Goal: Communication & Community: Answer question/provide support

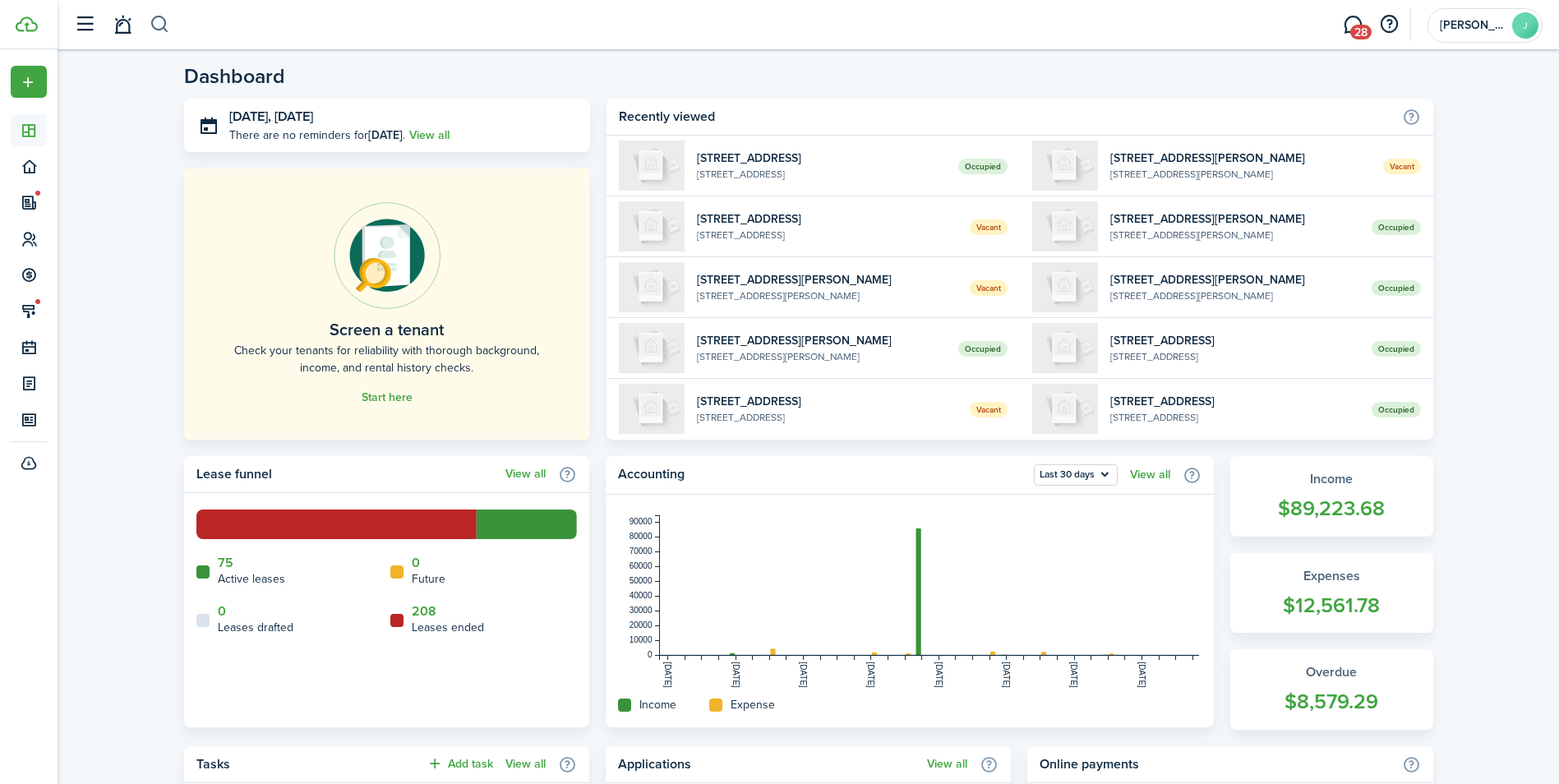
click at [159, 24] on button "button" at bounding box center [160, 24] width 21 height 28
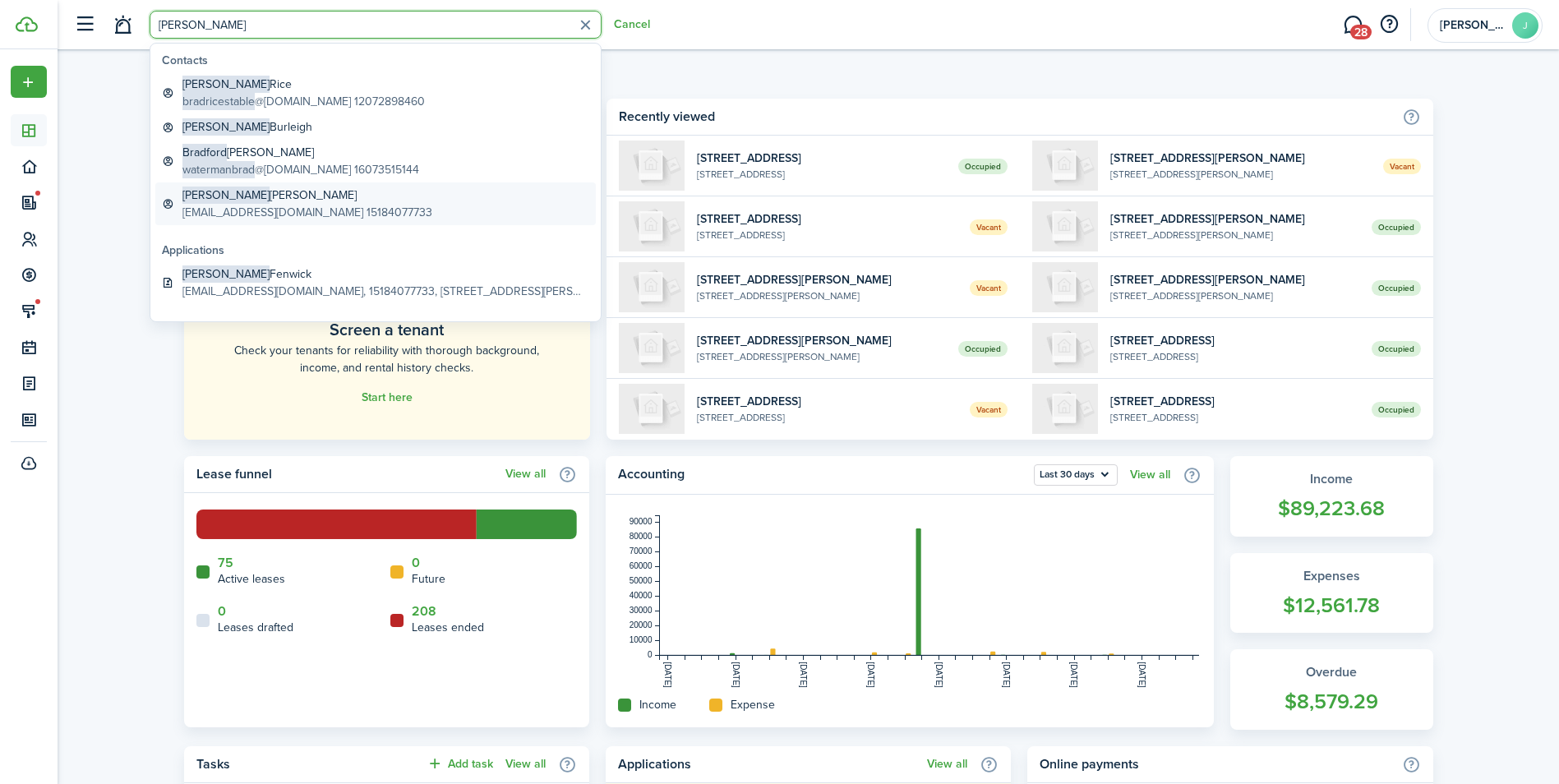
type input "[PERSON_NAME]"
click at [250, 203] on global-search-item-title "[PERSON_NAME]" at bounding box center [307, 195] width 250 height 17
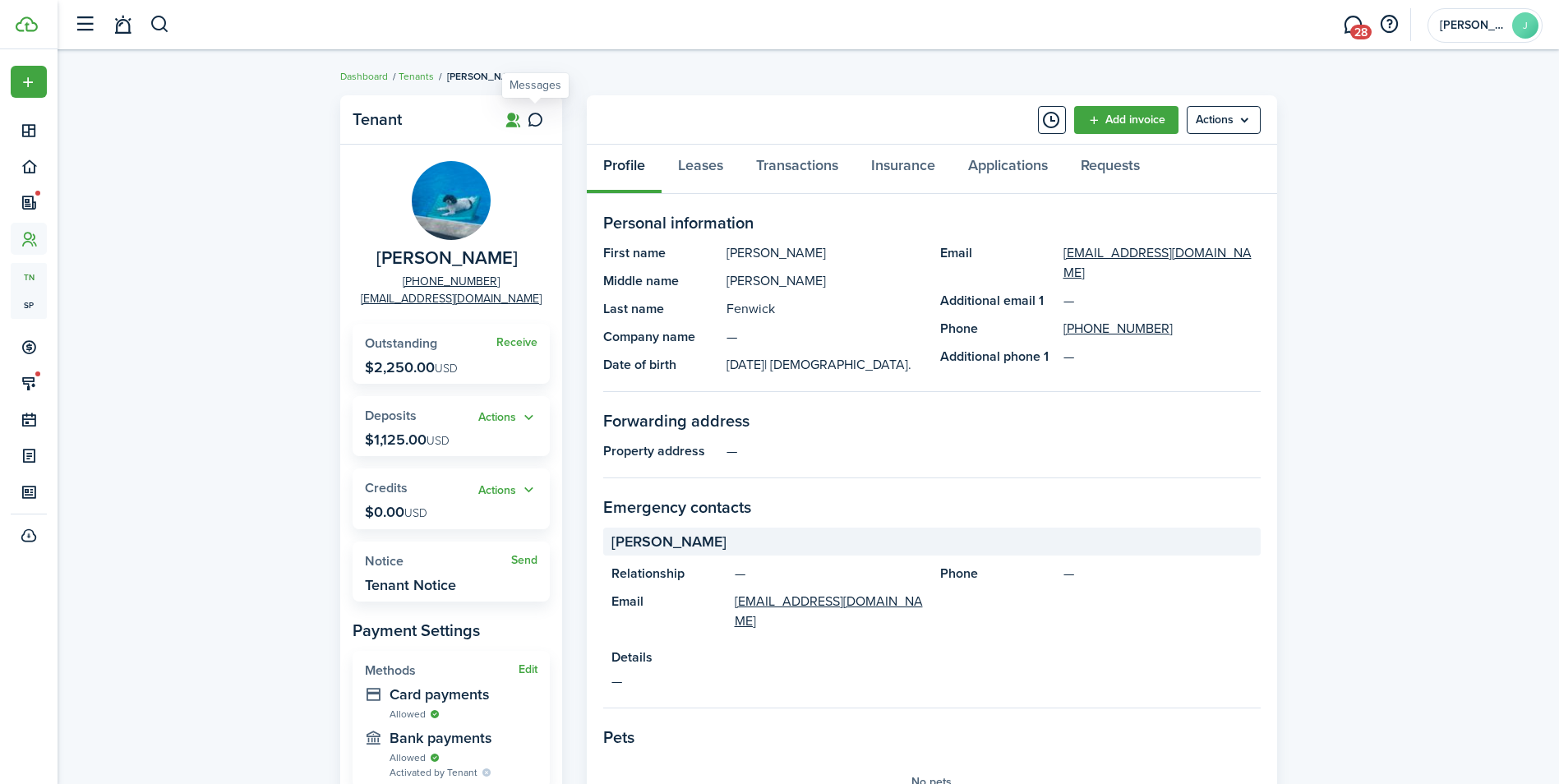
click at [543, 118] on icon at bounding box center [535, 120] width 17 height 16
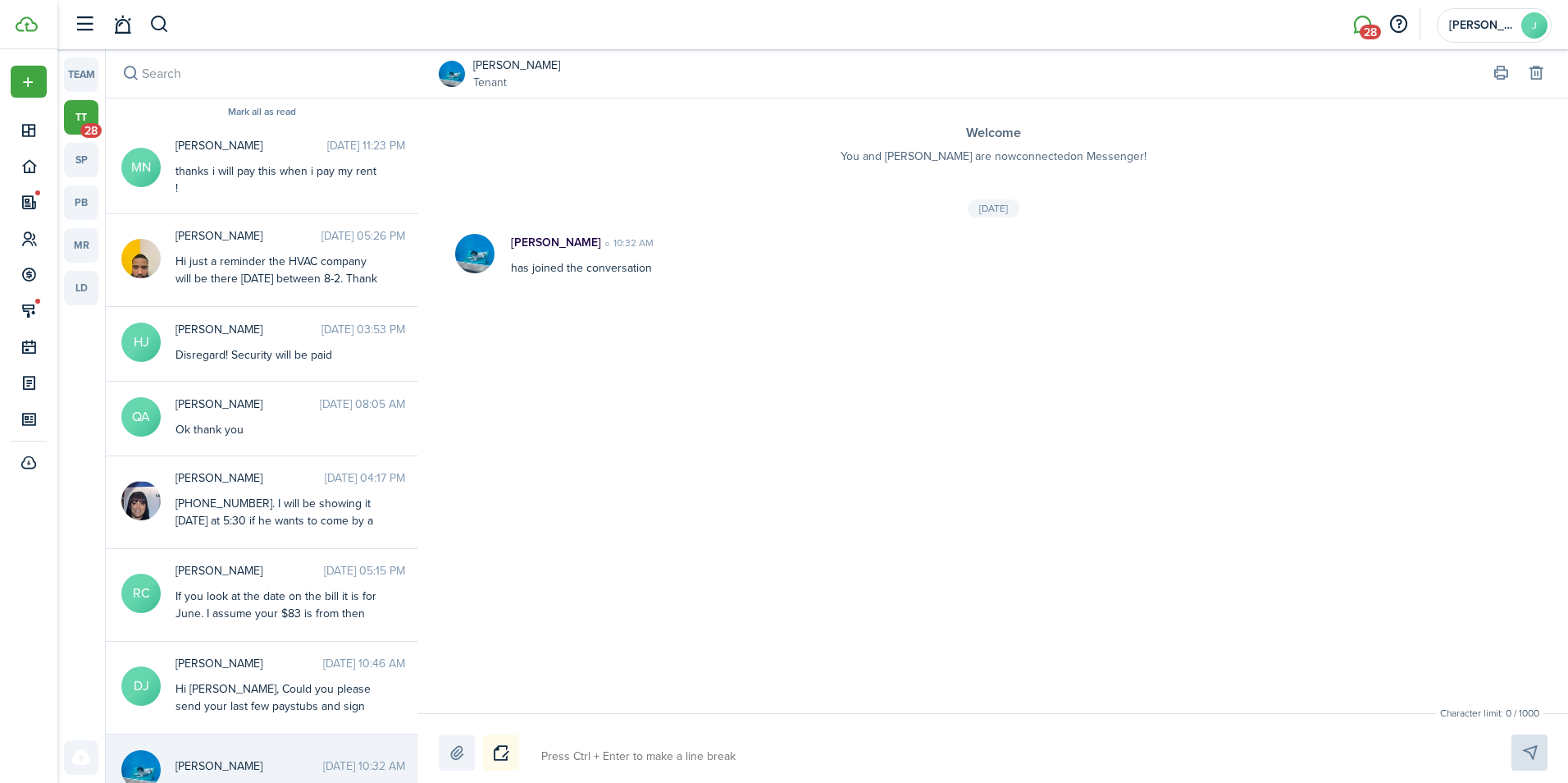
click at [505, 745] on button "Notice" at bounding box center [501, 753] width 36 height 36
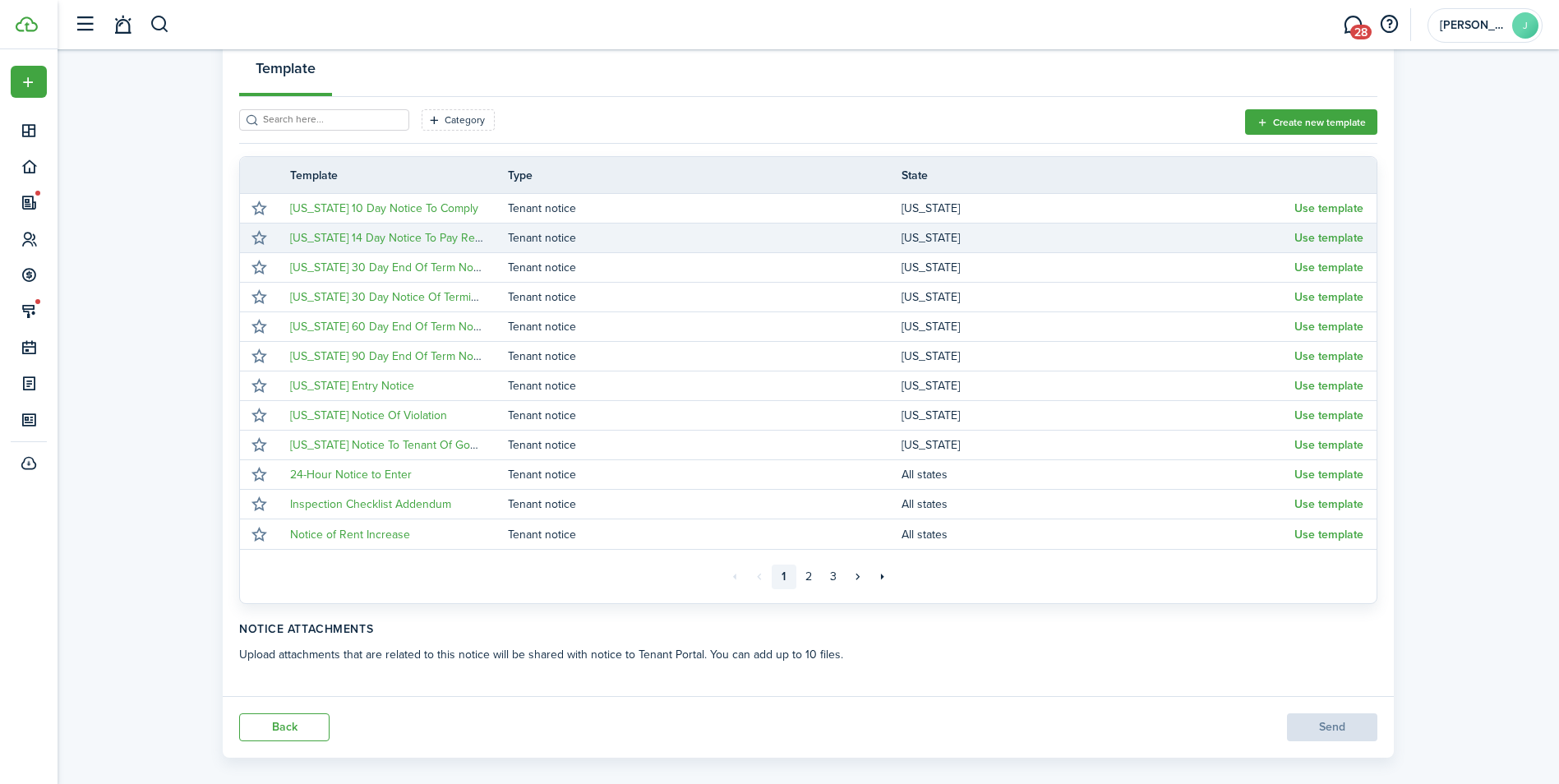
scroll to position [266, 0]
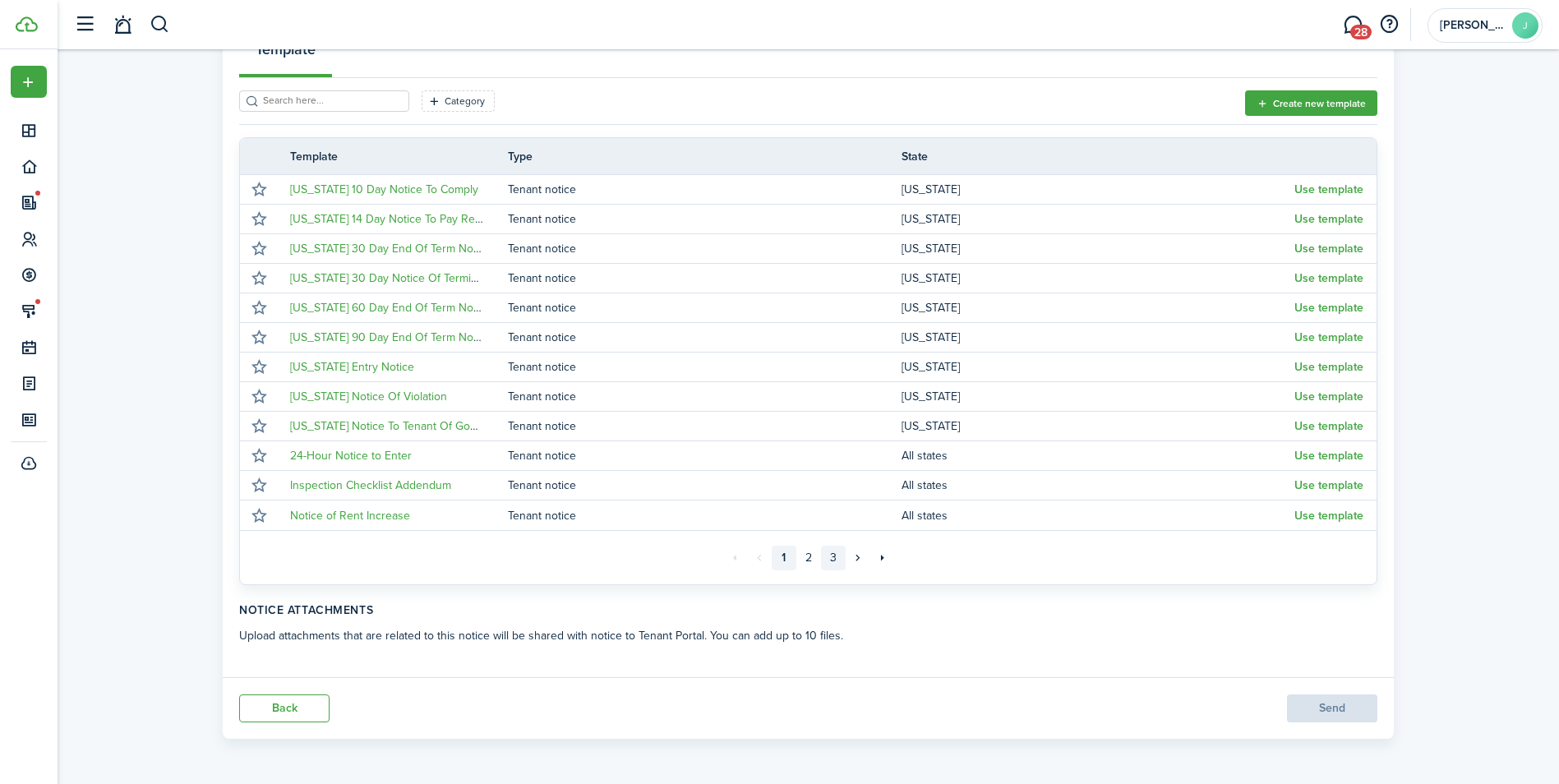
click at [832, 558] on link "3" at bounding box center [833, 557] width 24 height 24
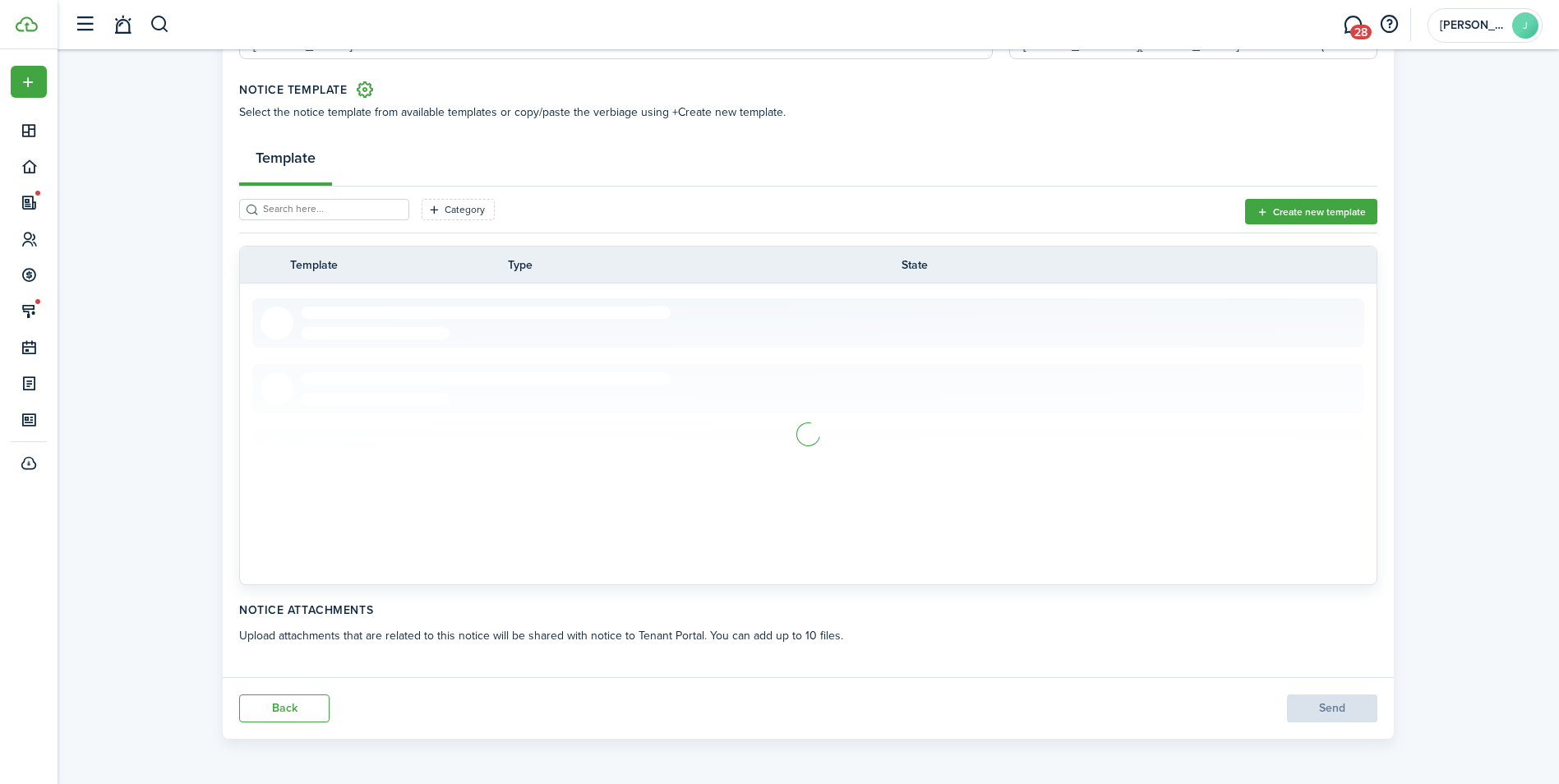
scroll to position [59, 0]
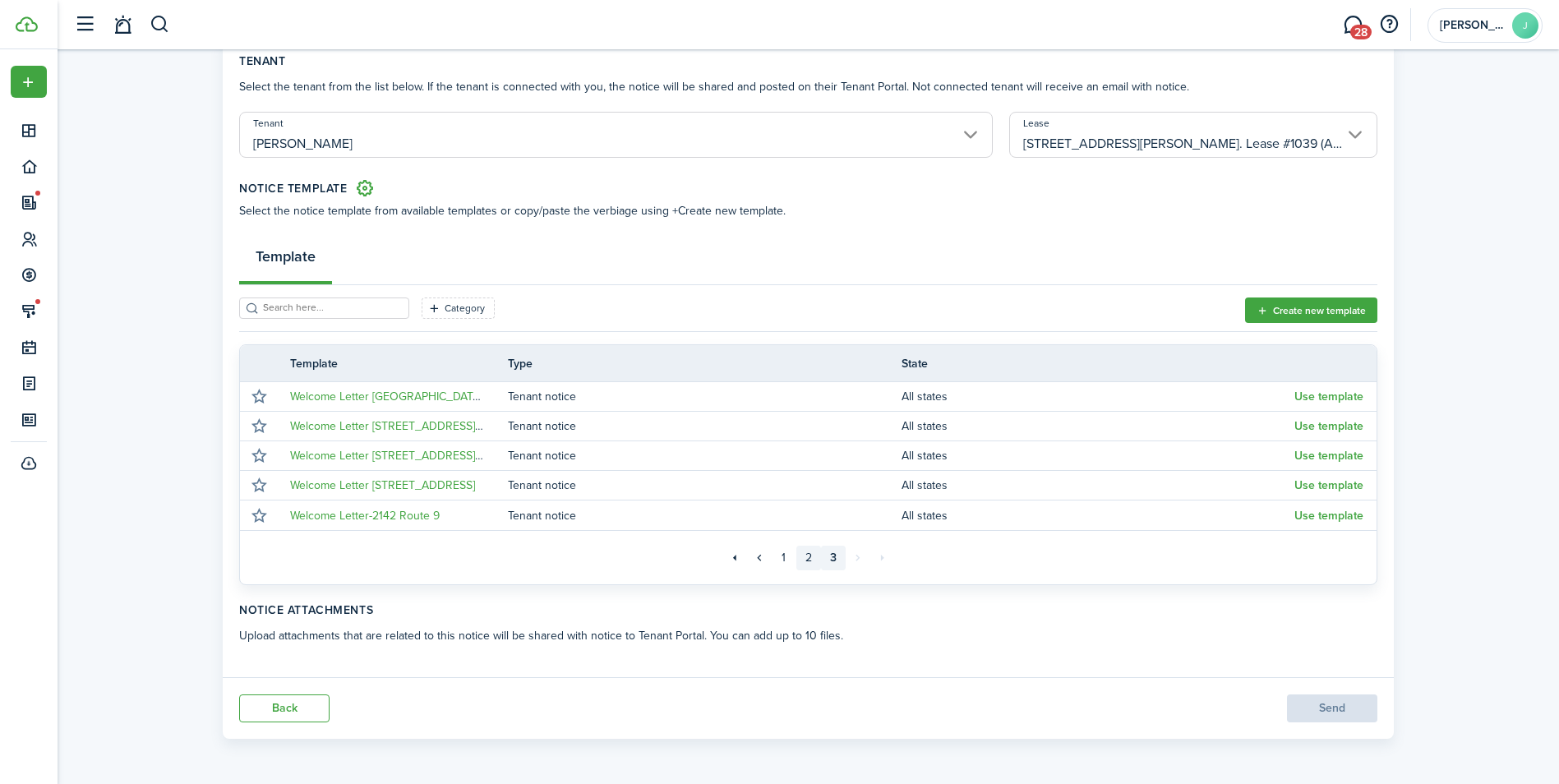
click at [805, 553] on link "2" at bounding box center [808, 557] width 24 height 24
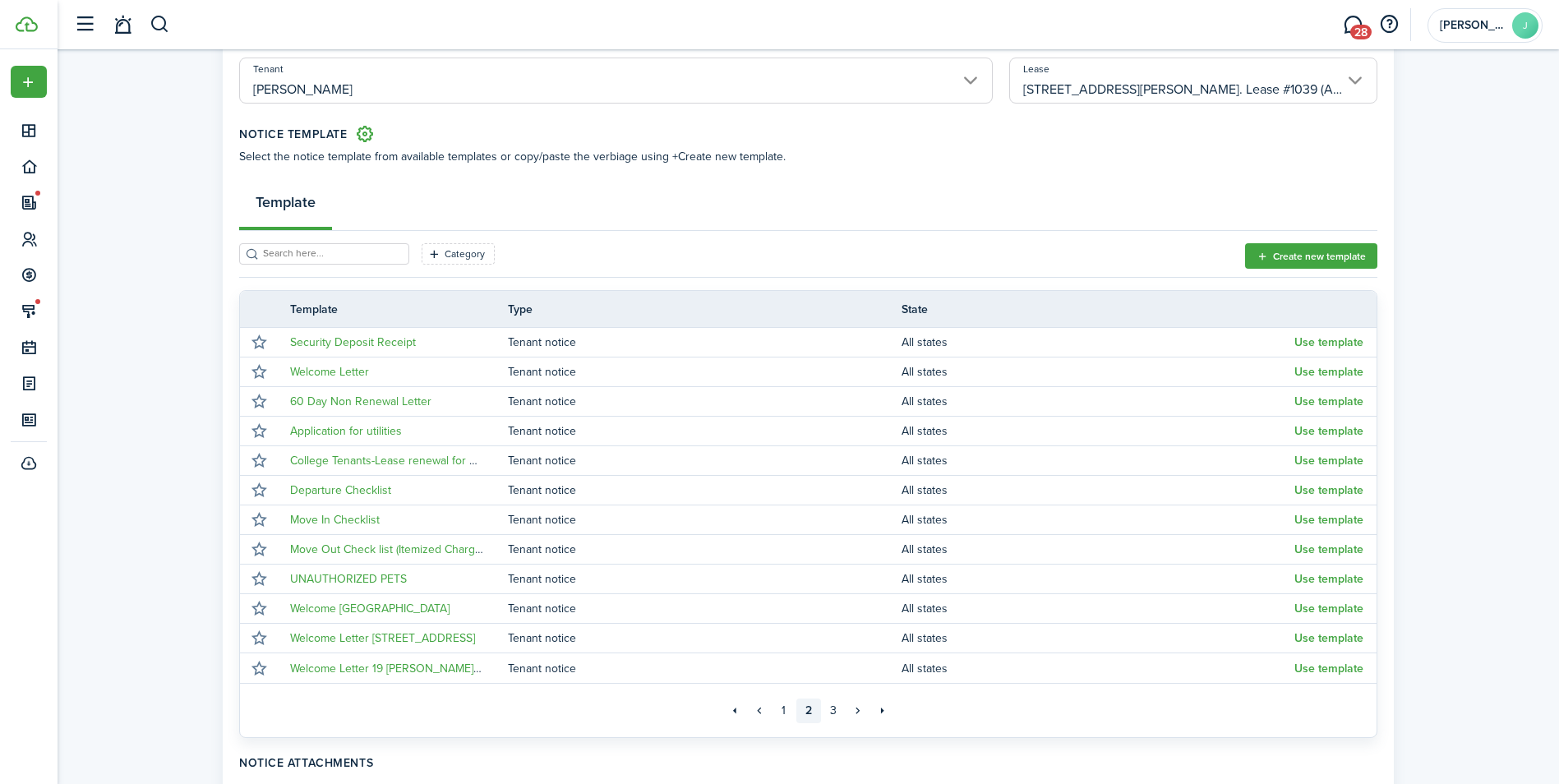
scroll to position [142, 0]
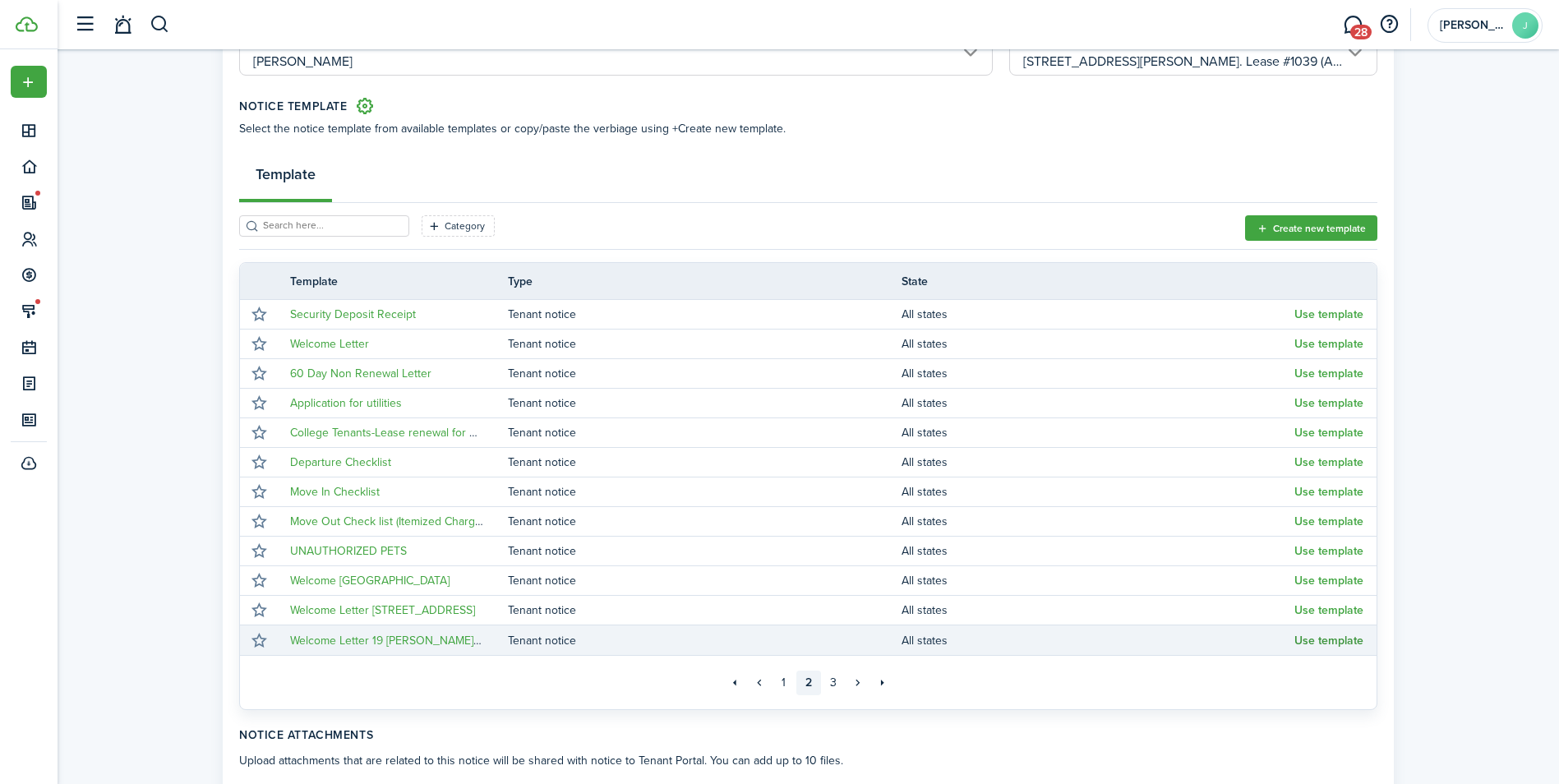
click at [1317, 643] on button "Use template" at bounding box center [1328, 640] width 69 height 13
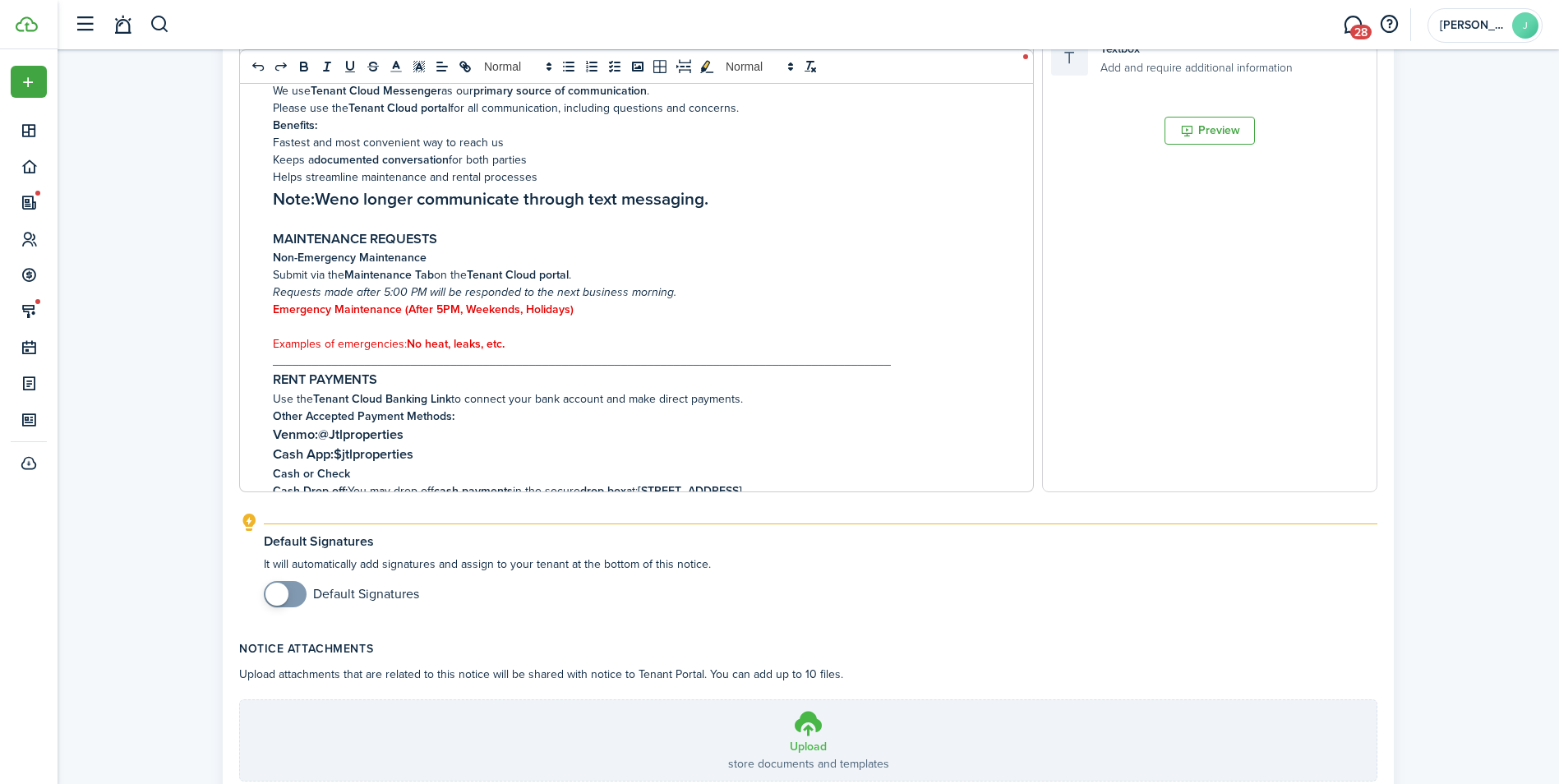
scroll to position [666, 0]
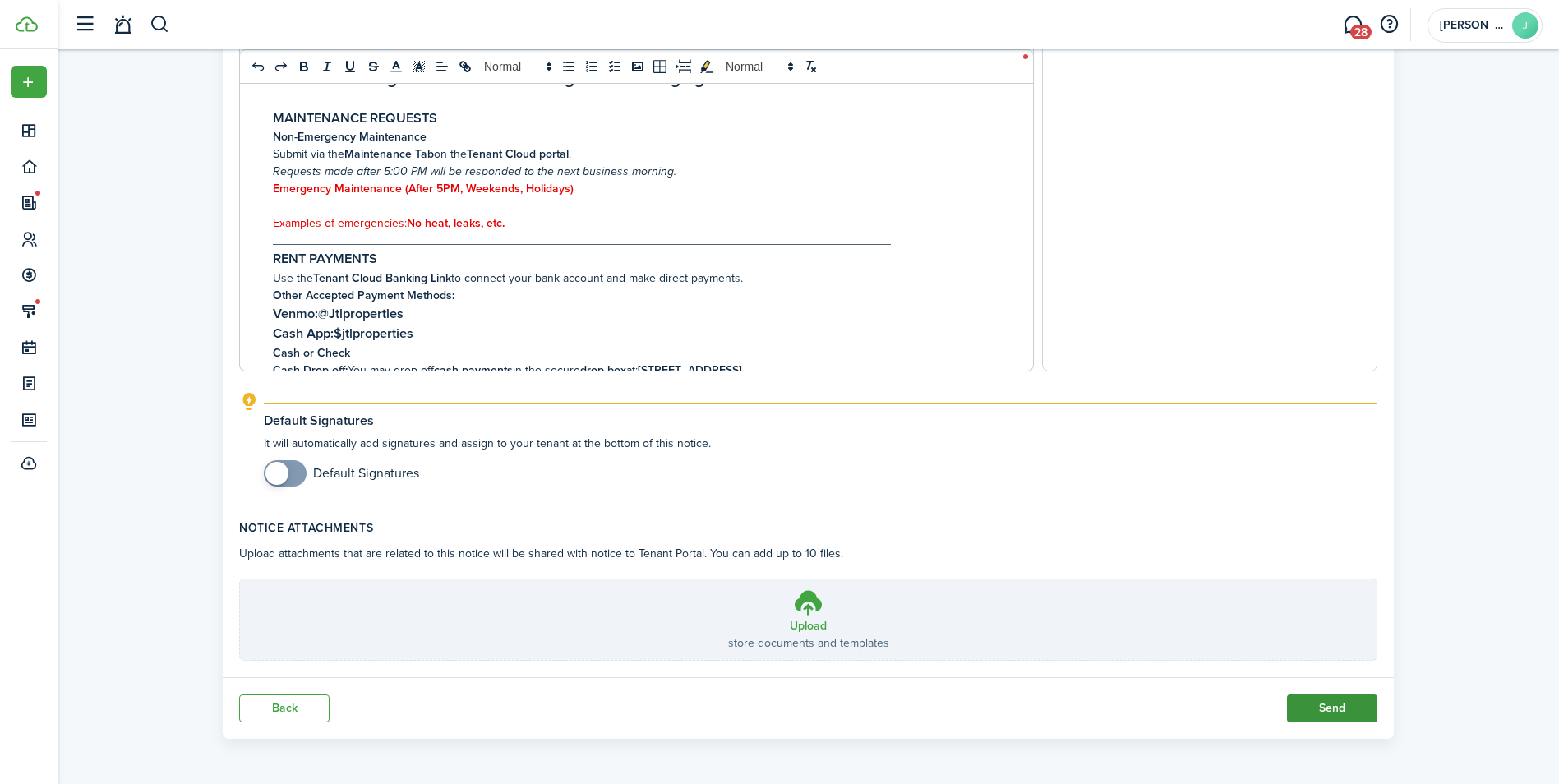
click at [1305, 700] on button "Send" at bounding box center [1332, 708] width 91 height 28
